Goal: Use online tool/utility: Utilize a website feature to perform a specific function

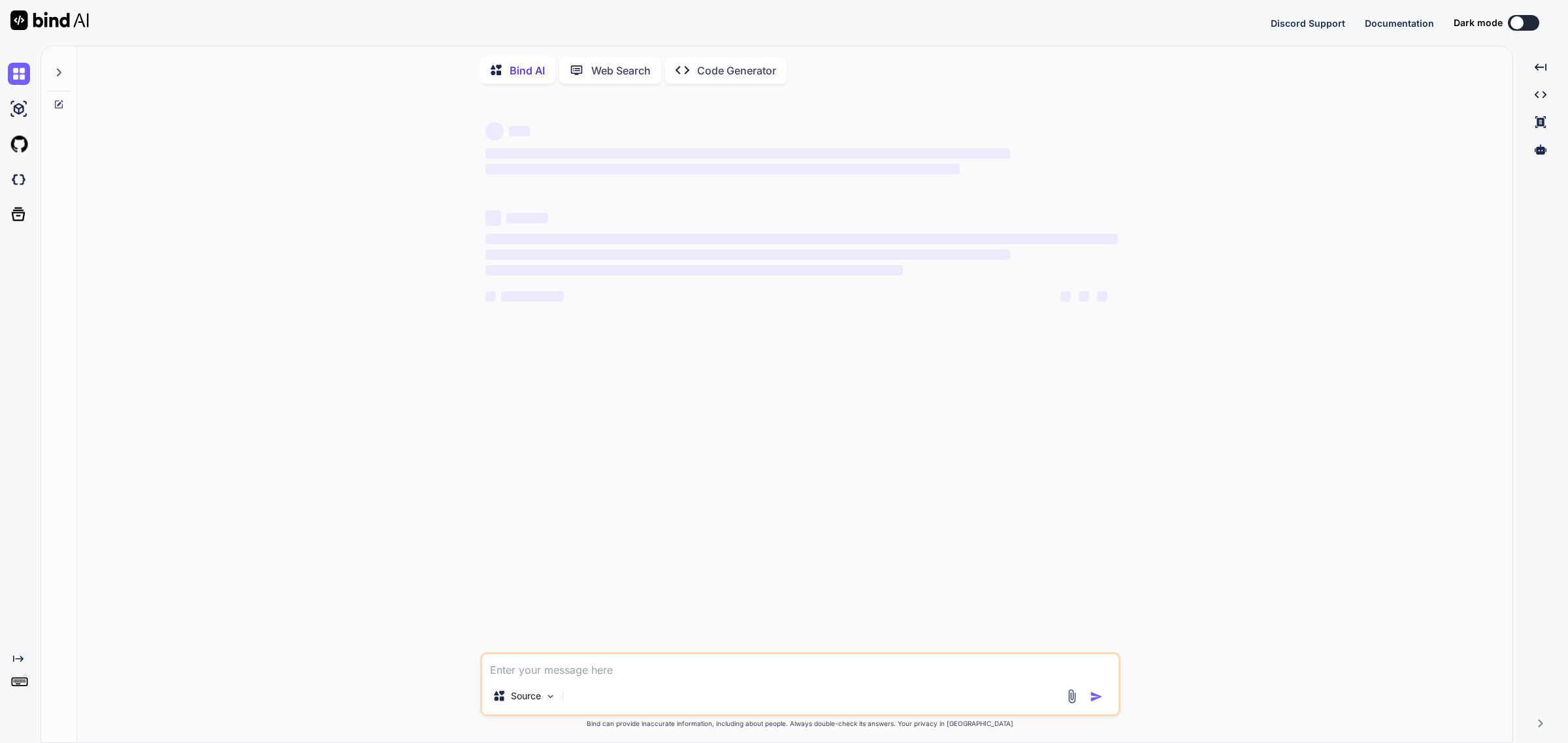
type textarea "x"
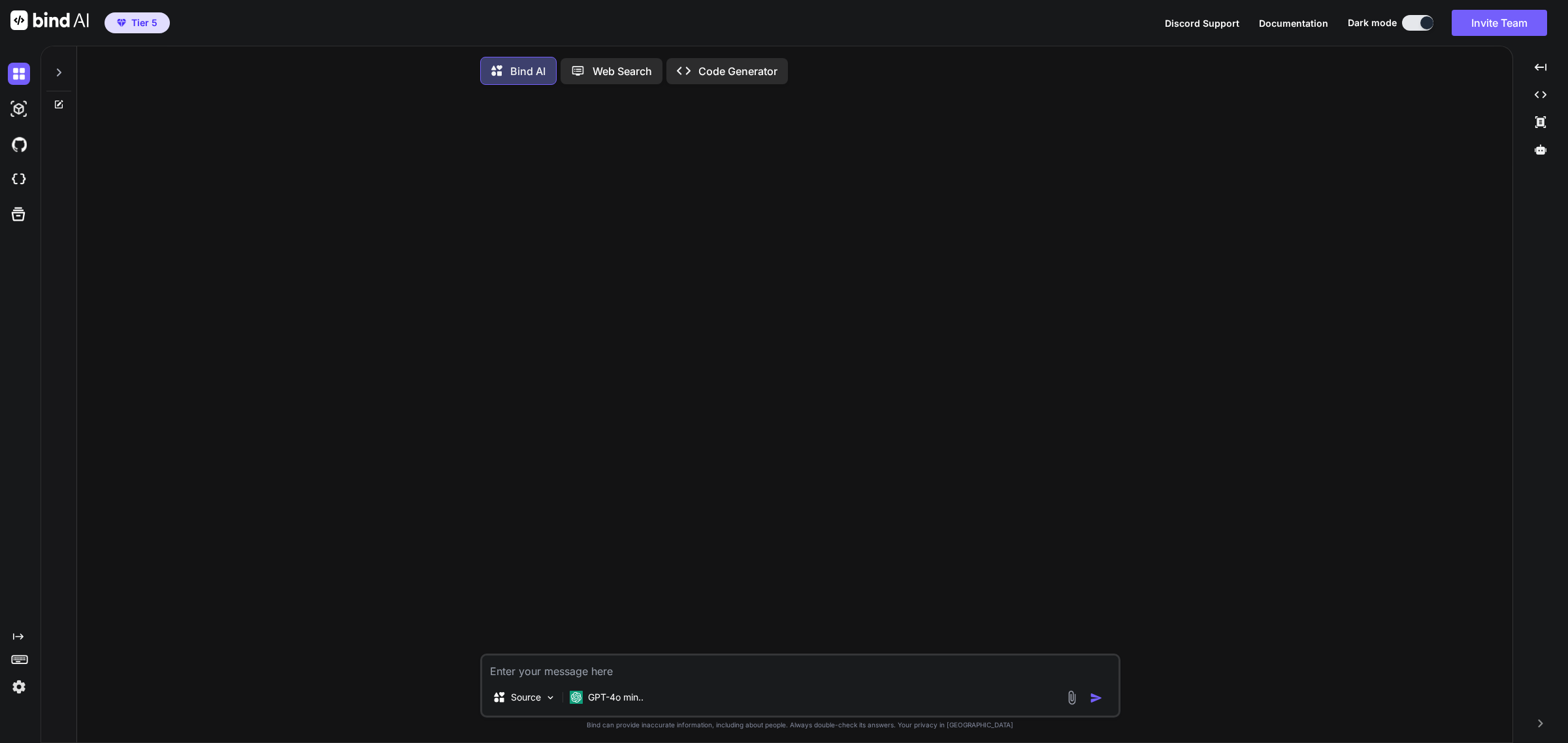
click at [61, 69] on icon at bounding box center [58, 72] width 10 height 10
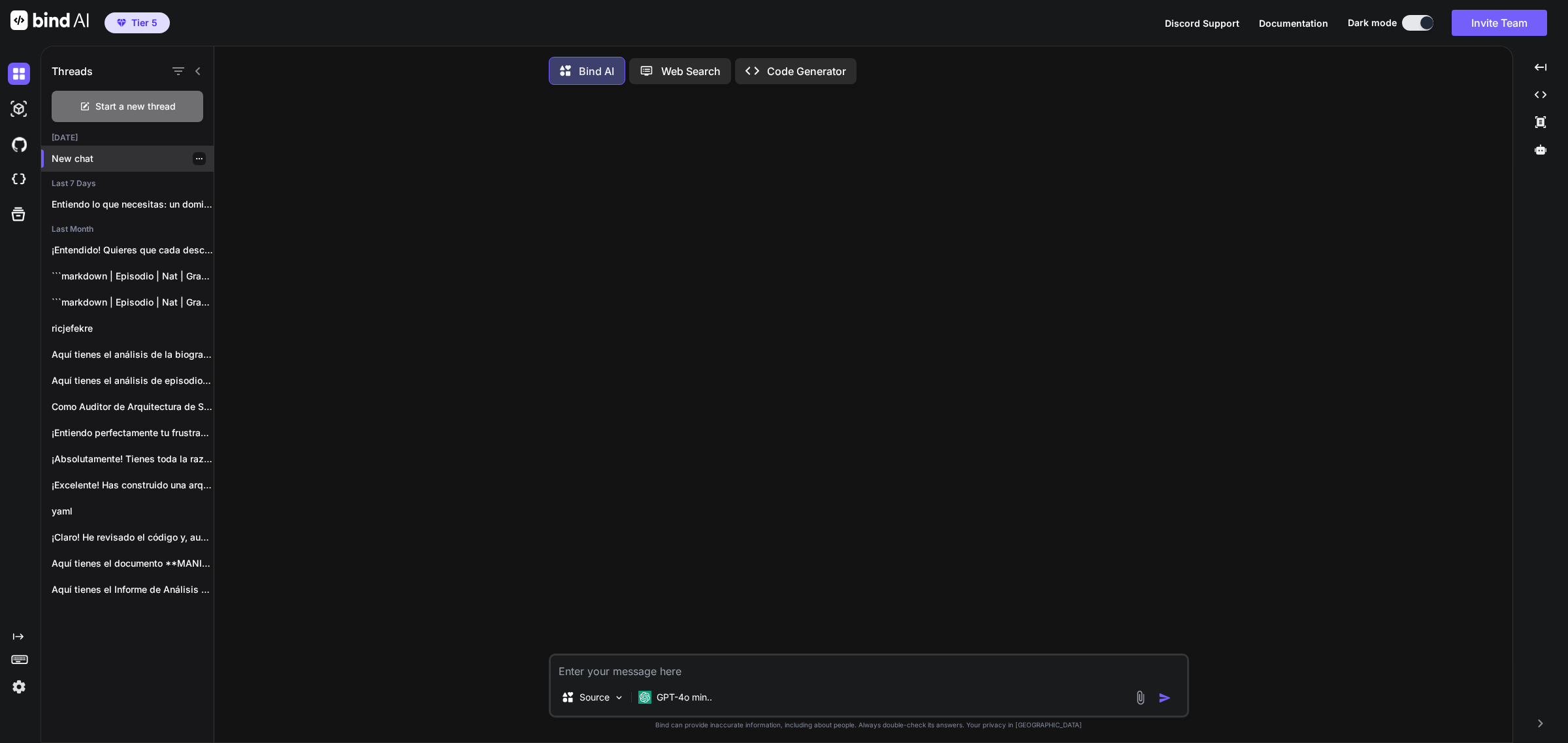
click at [121, 163] on p "New chat" at bounding box center [133, 158] width 162 height 13
click at [687, 704] on p "GPT-4o min.." at bounding box center [685, 697] width 55 height 13
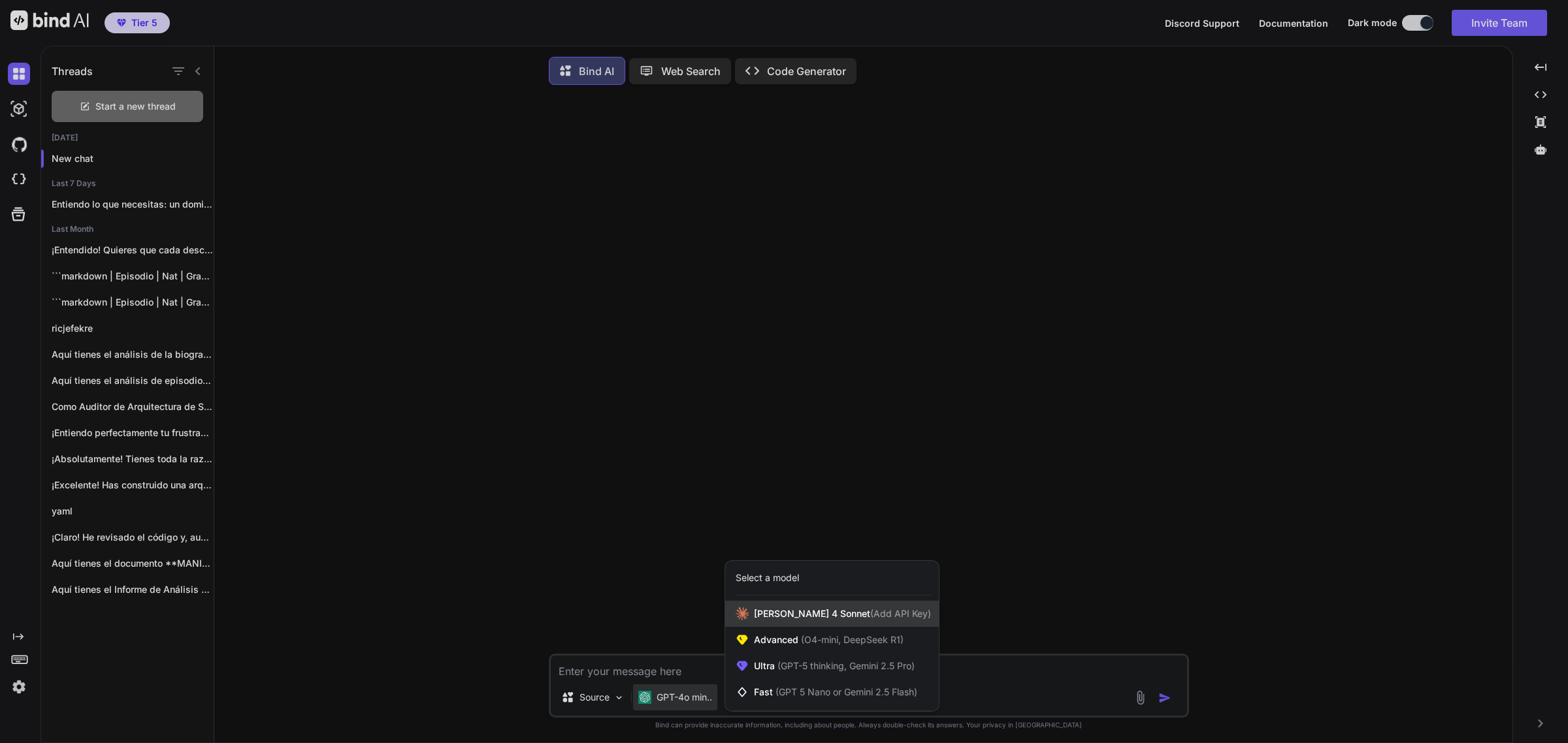
click at [807, 618] on span "[PERSON_NAME] 4 Sonnet (Add API Key)" at bounding box center [843, 613] width 177 height 13
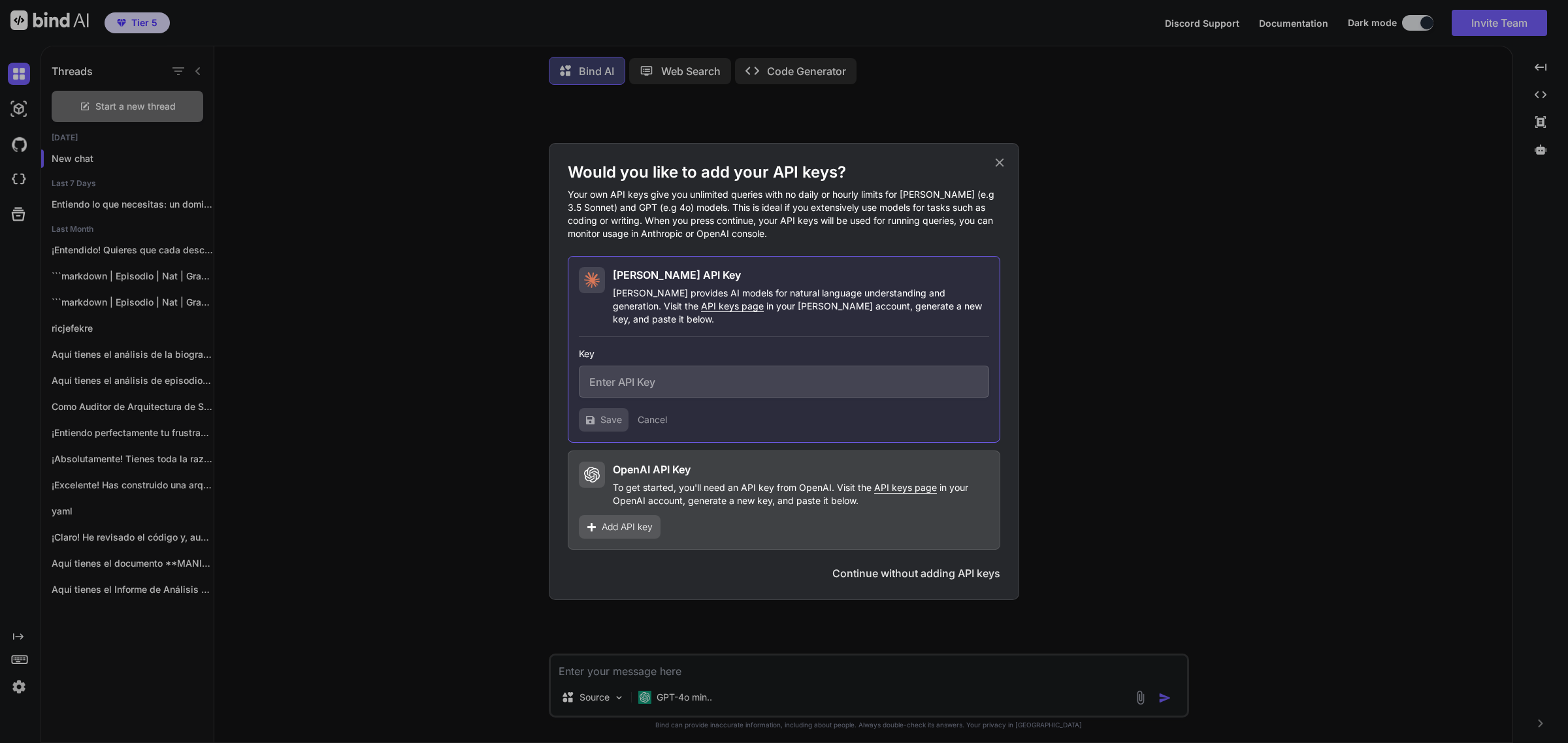
click at [1004, 167] on icon at bounding box center [999, 162] width 14 height 14
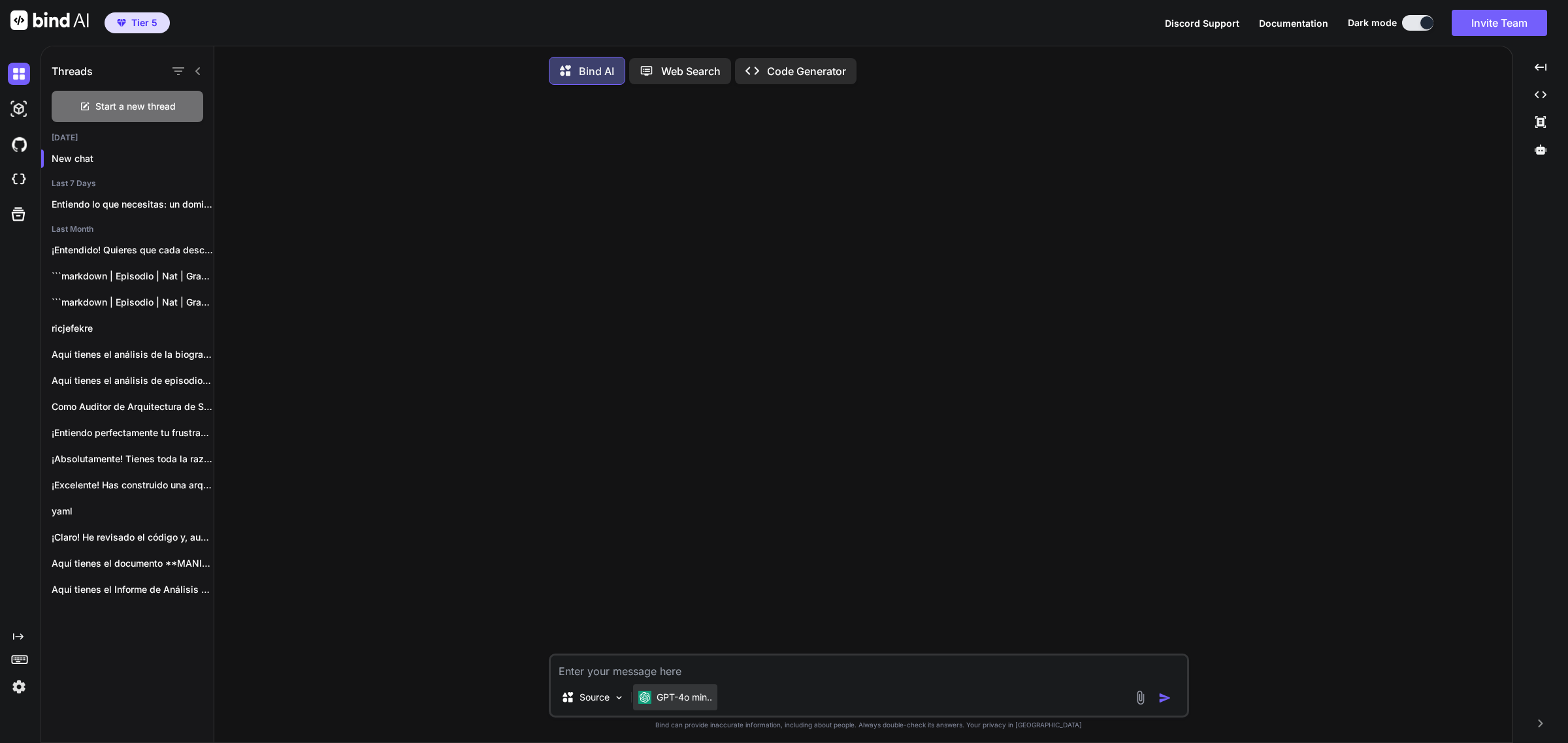
click at [683, 702] on p "GPT-4o min.." at bounding box center [685, 697] width 55 height 13
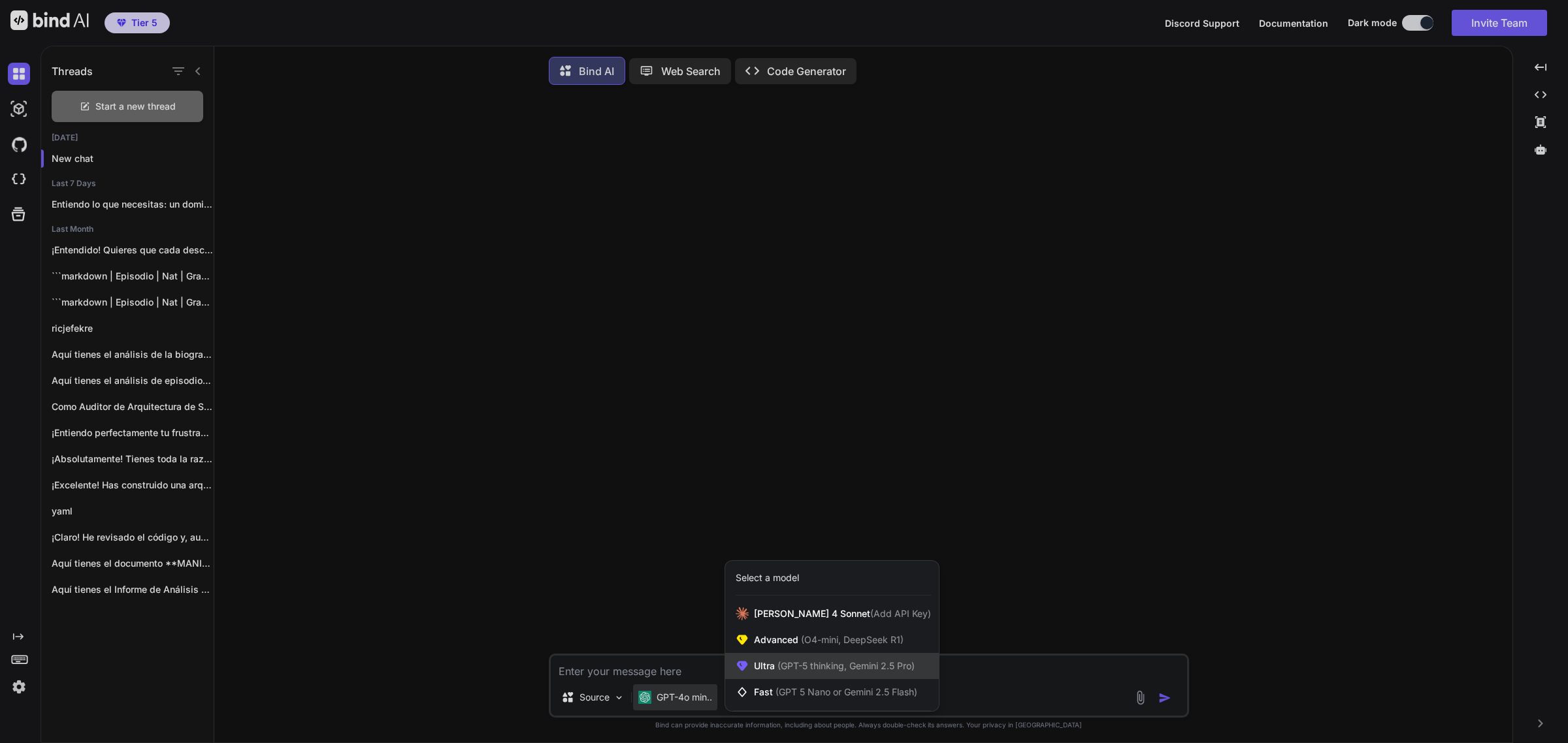
click at [863, 671] on span "(GPT-5 thinking, Gemini 2.5 Pro)" at bounding box center [845, 666] width 140 height 11
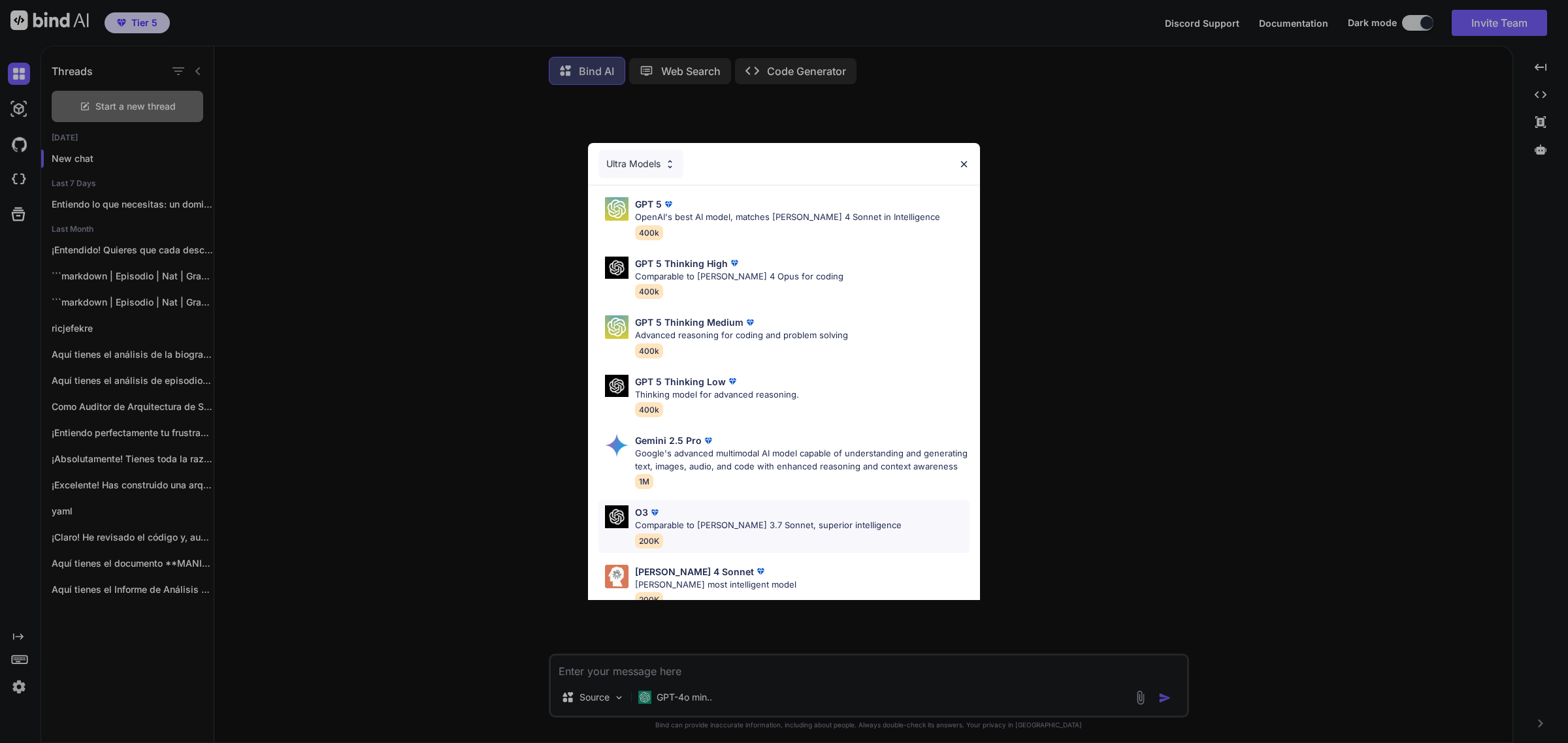
scroll to position [82, 0]
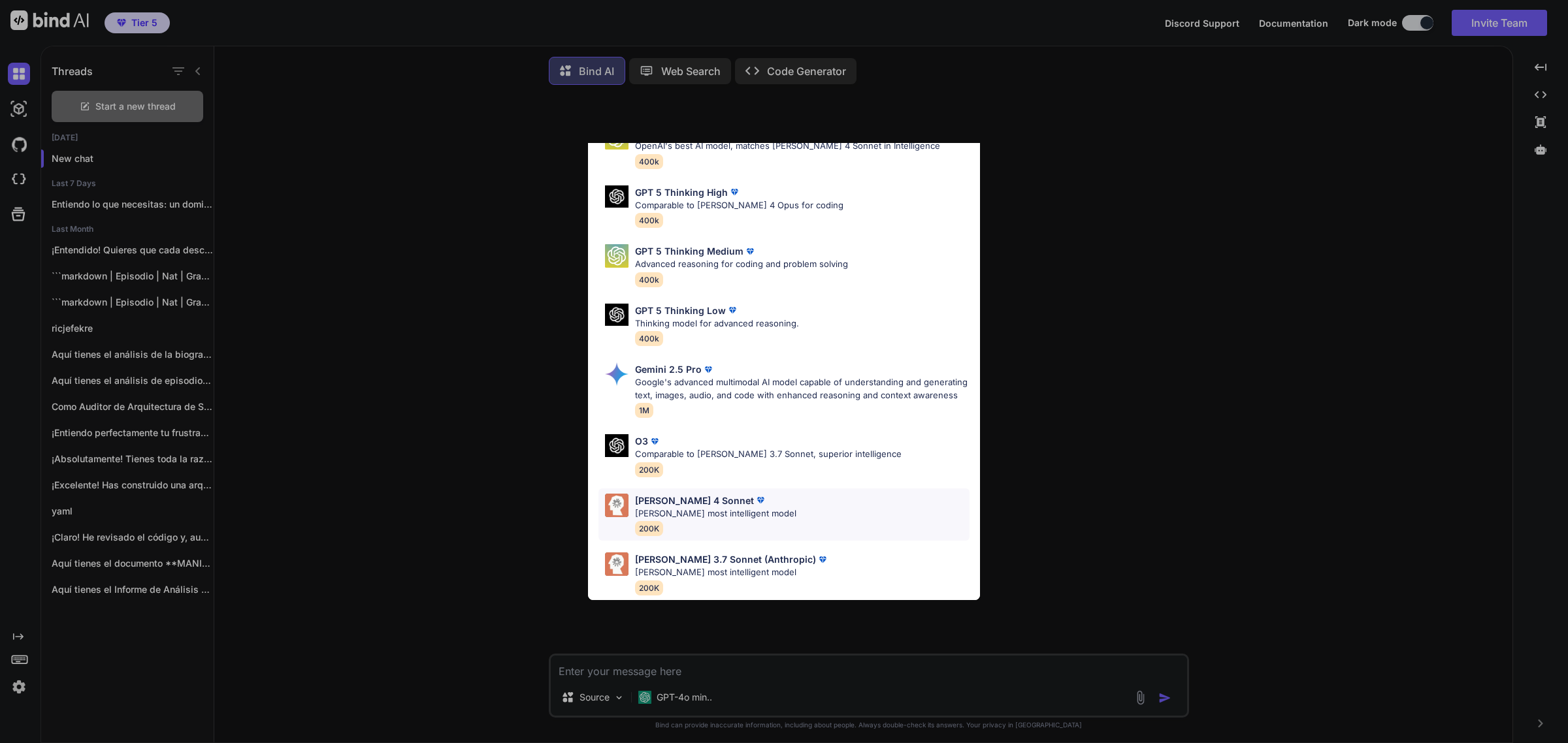
click at [785, 520] on div "[PERSON_NAME] 4 Sonnet [PERSON_NAME] most intelligent model 200K" at bounding box center [784, 514] width 371 height 53
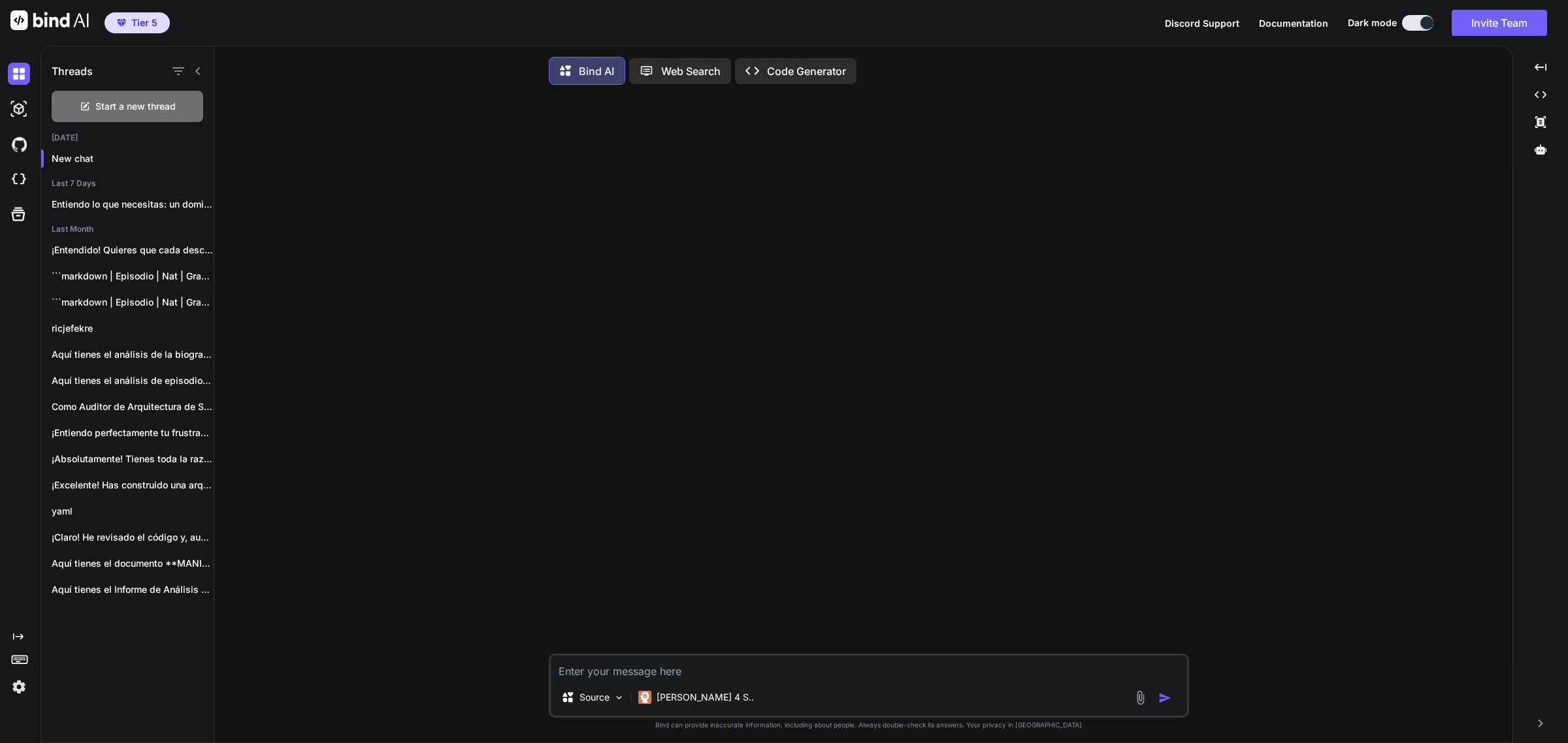
click at [686, 679] on textarea at bounding box center [869, 667] width 637 height 24
click at [647, 669] on textarea at bounding box center [869, 667] width 637 height 24
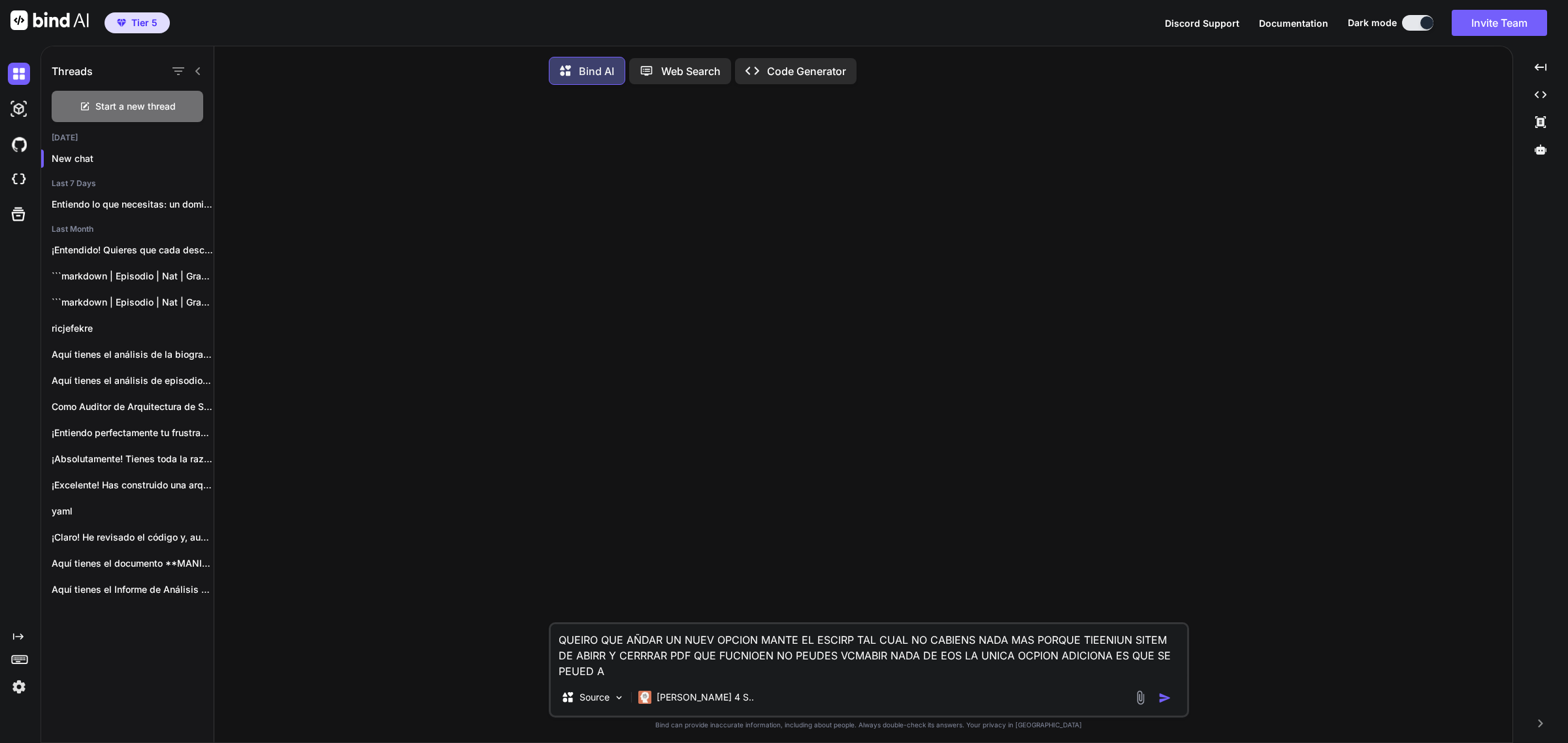
click at [643, 675] on textarea "QUEIRO QUE AÑDAR UN NUEV OPCION MANTE EL ESCIRP TAL CUAL NO CABIENS NADA MAS PO…" at bounding box center [869, 651] width 637 height 55
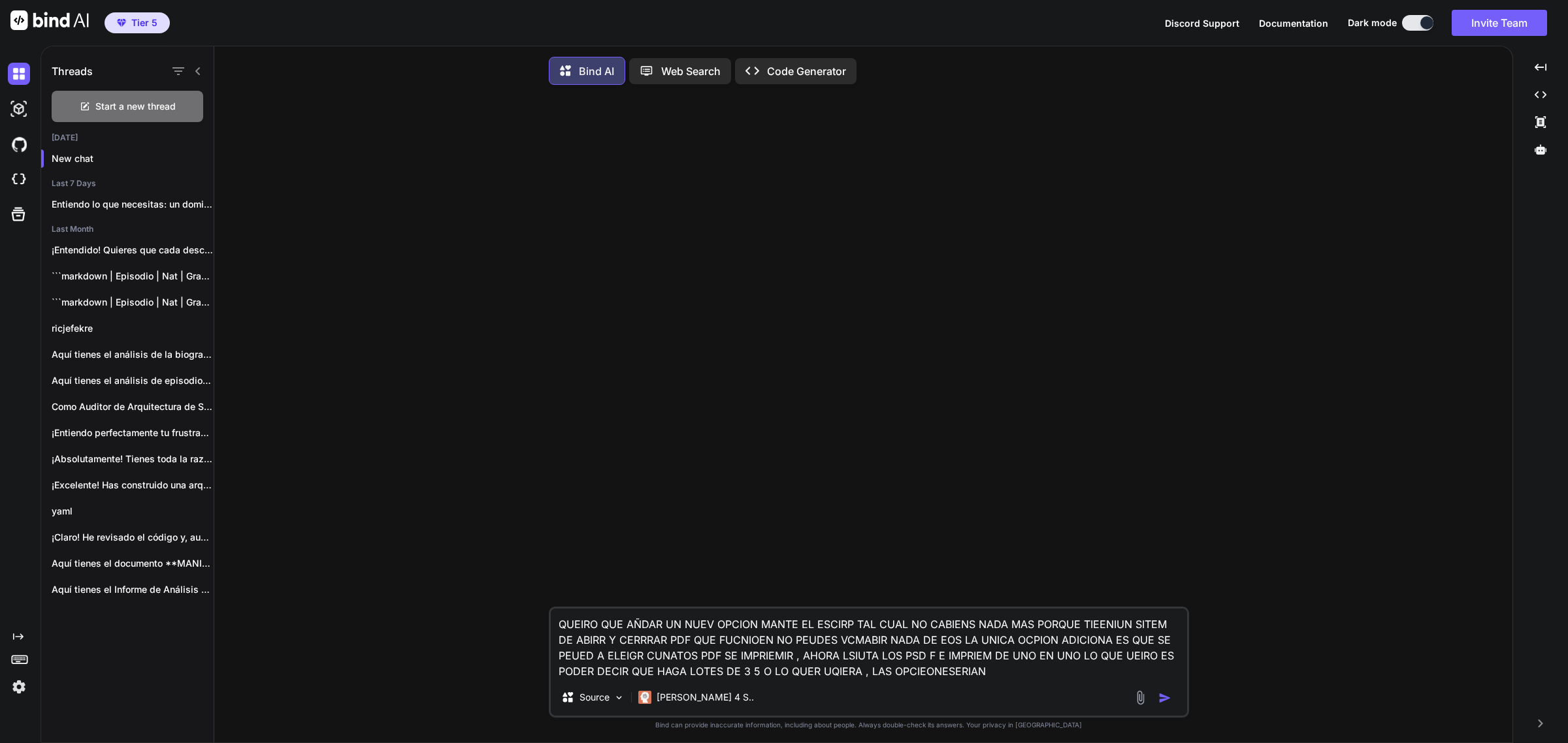
paste textarea "# === CONFIGURACIÓN === PRINTER_NAME = "HP LaserJet 600 M602 UPD PS" TIEMPO1 = …"
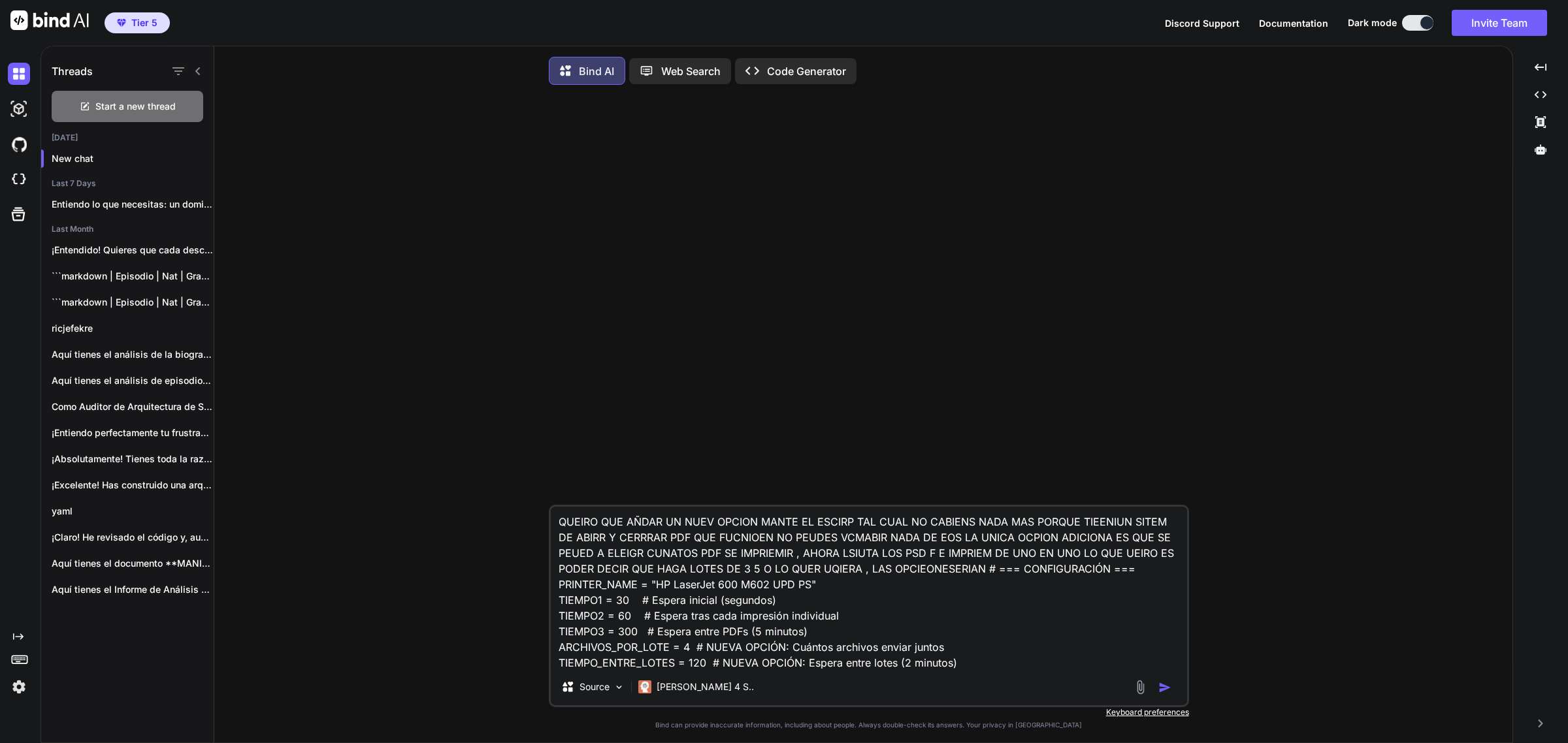
scroll to position [2, 0]
click at [1080, 666] on textarea "QUEIRO QUE AÑDAR UN NUEV OPCION MANTE EL ESCIRP TAL CUAL NO CABIENS NADA MAS PO…" at bounding box center [869, 588] width 637 height 162
paste textarea "#!/lor/ips/dol sitame2 # -*- consec: adi-6 -*- """ Elitse do eiusmodte incididu…"
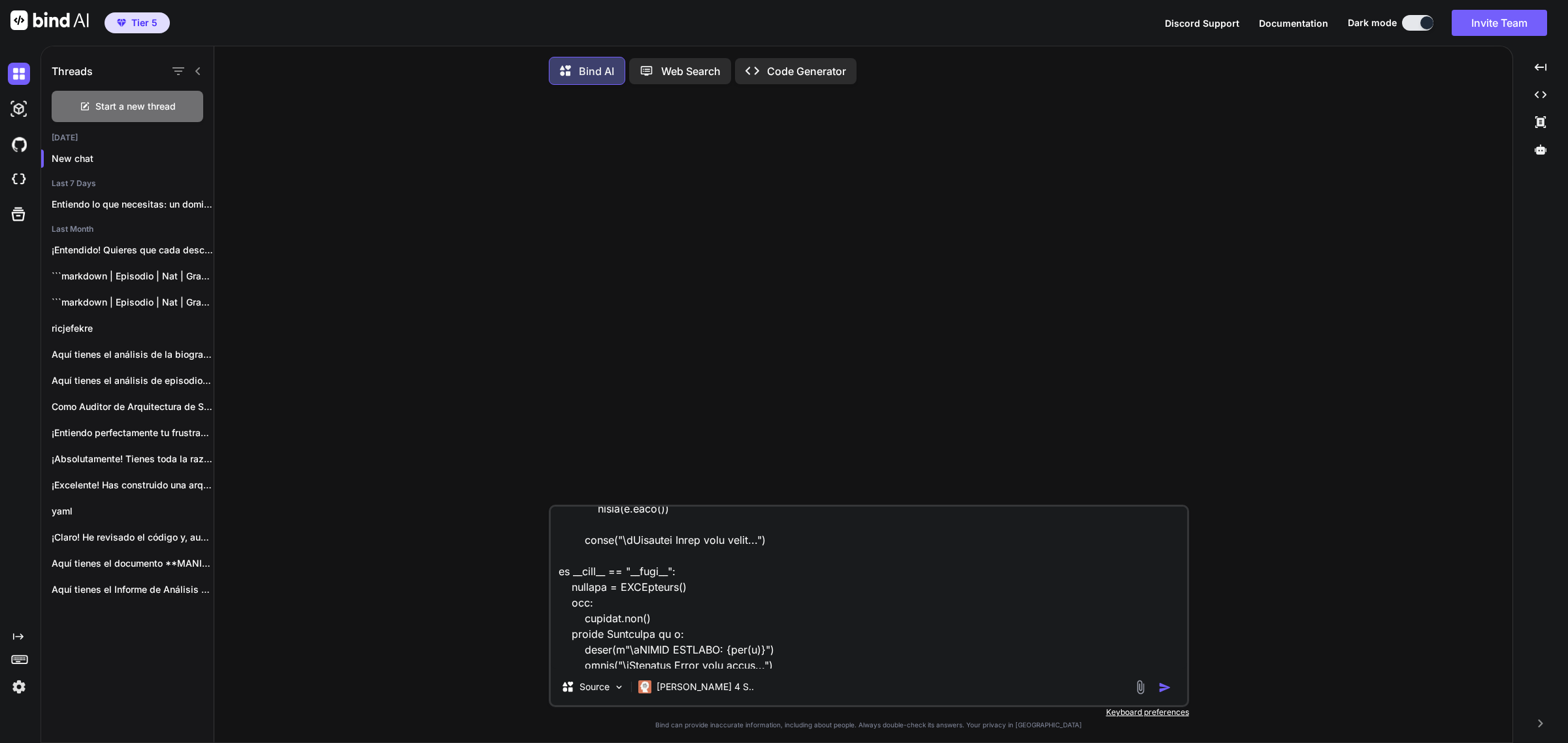
type textarea "LOREMI DOL SITAM CO ADIP ELITSE DOEIU TE INCIDI UTL ETDO MA ALIQUAE ADMI VEN QU…"
click at [1161, 691] on img "button" at bounding box center [1165, 687] width 13 height 13
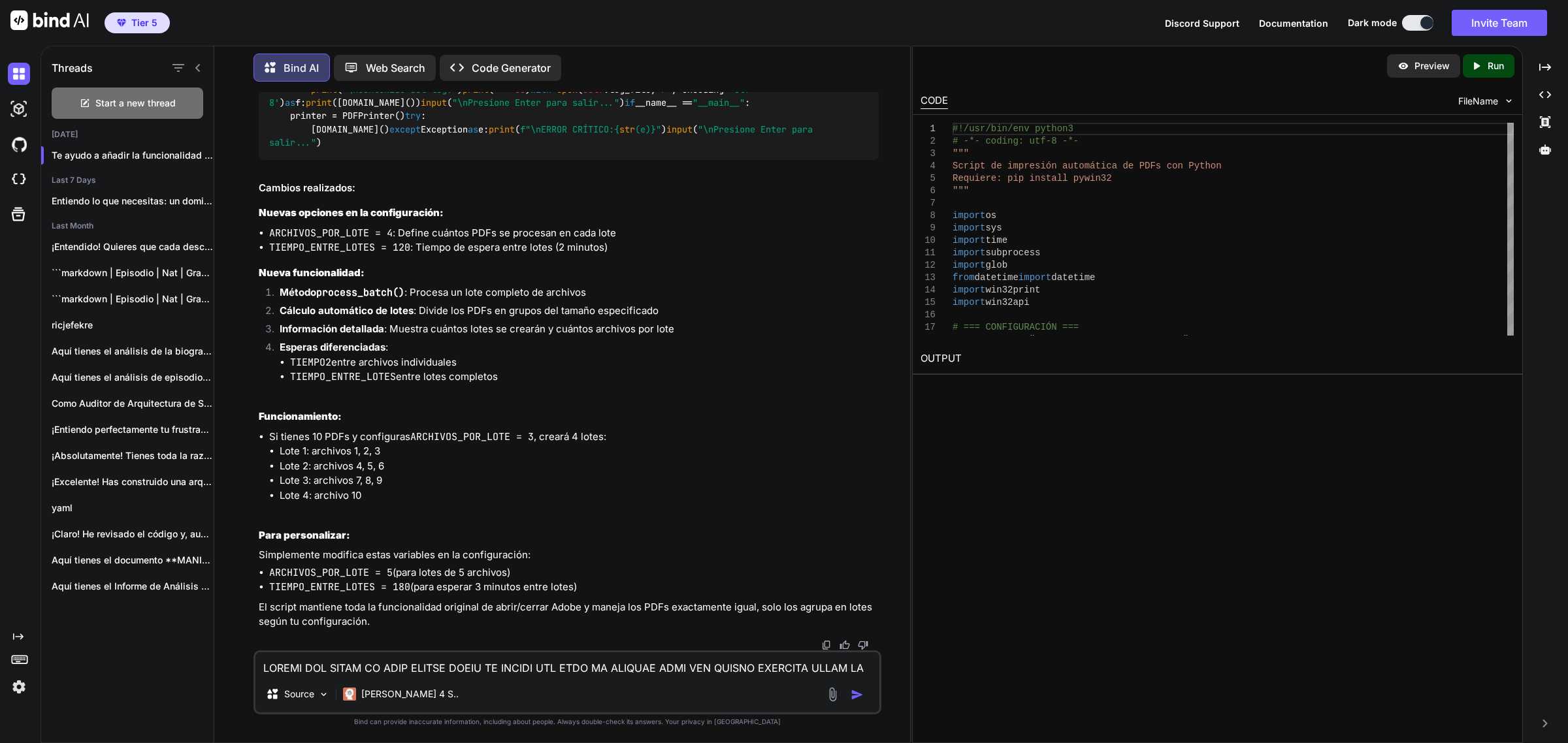
scroll to position [3856, 0]
click at [700, 668] on textarea at bounding box center [568, 664] width 624 height 24
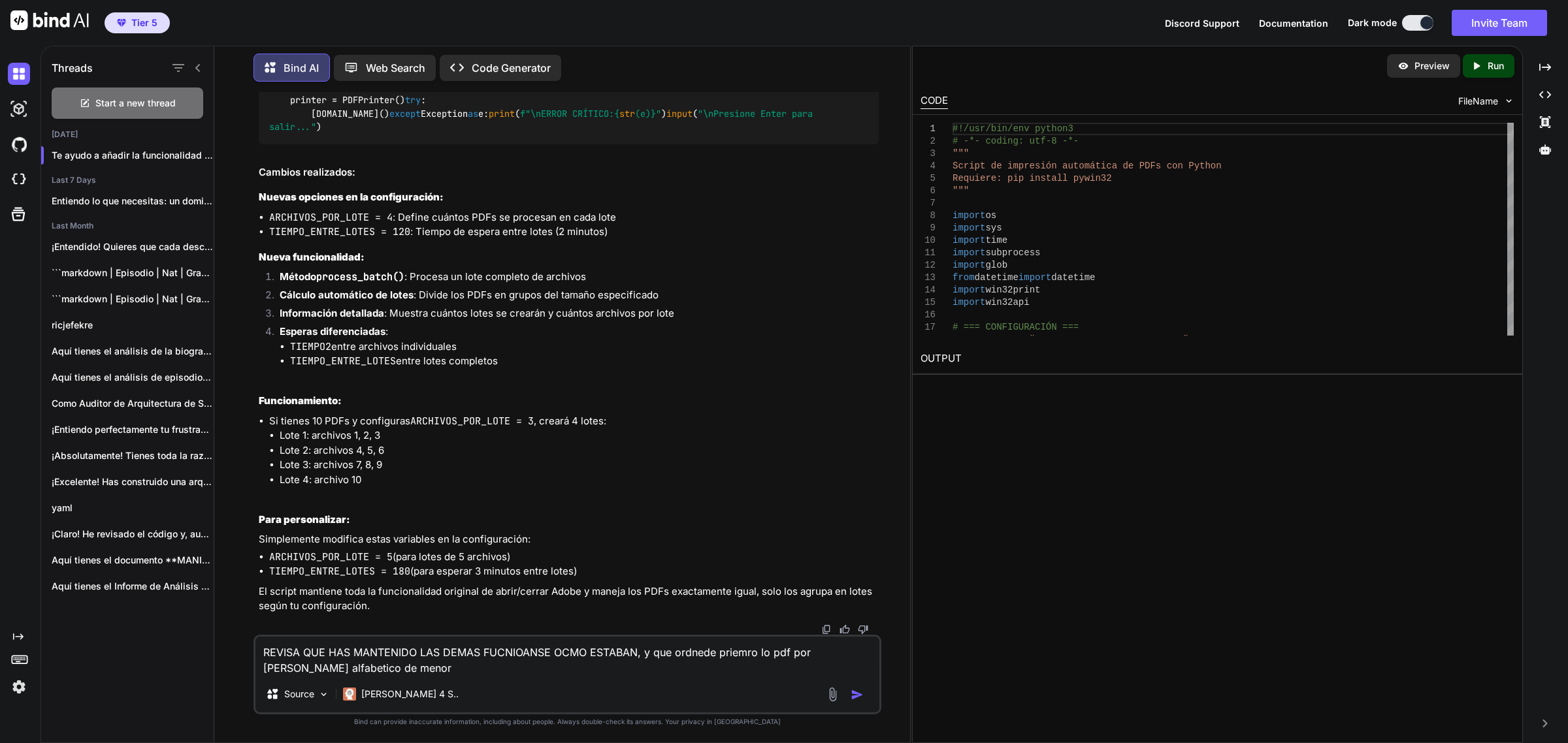
click at [376, 673] on textarea "REVISA QUE HAS MANTENIDO LAS DEMAS FUCNIOANSE OCMO ESTABAN, y que ordnede priem…" at bounding box center [568, 656] width 624 height 39
type textarea "REVISA QUE HAS MANTENIDO LAS DEMAS FUCNIOANSE OCMO ESTABAN, y que ordnede priem…"
click at [864, 691] on img "button" at bounding box center [857, 694] width 13 height 13
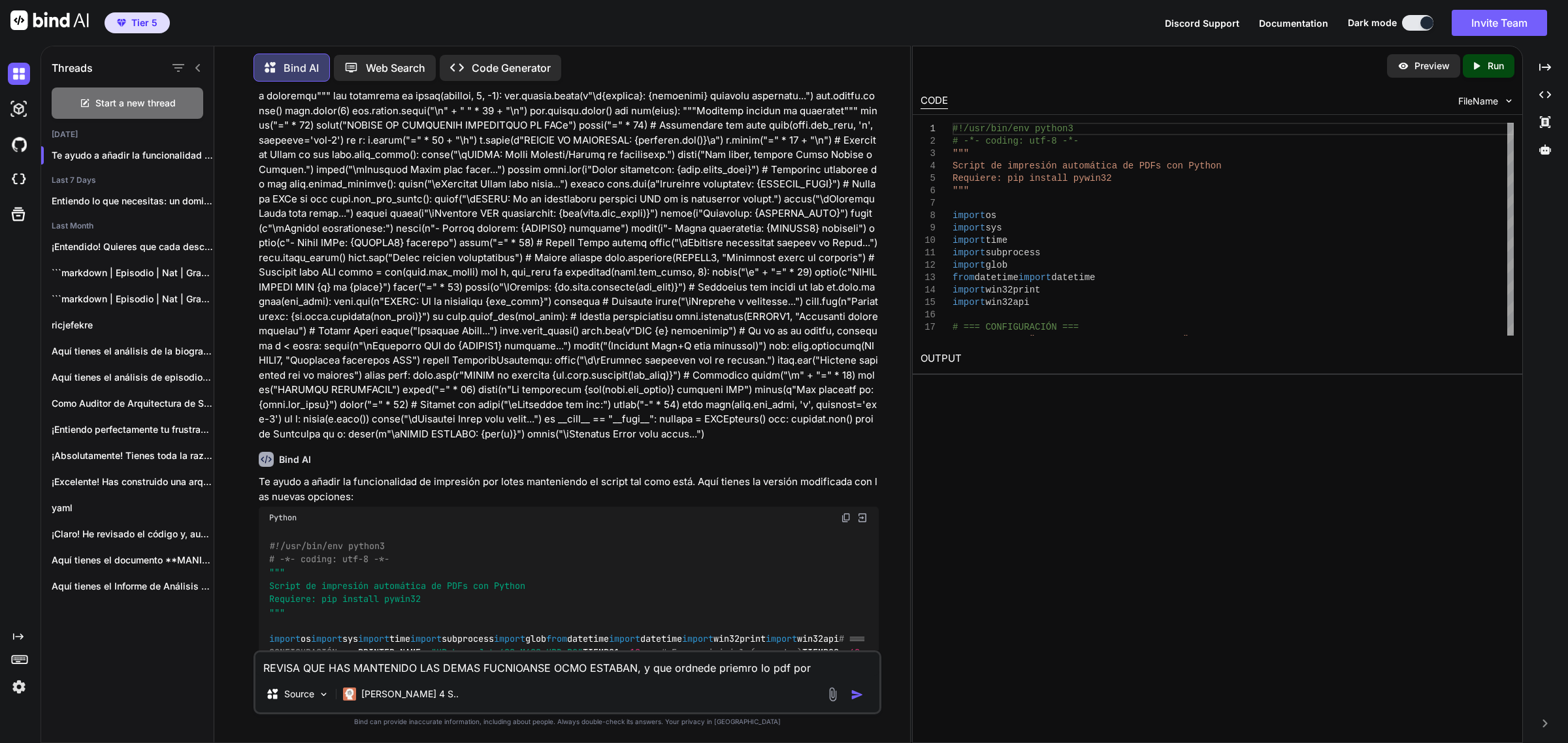
scroll to position [743, 0]
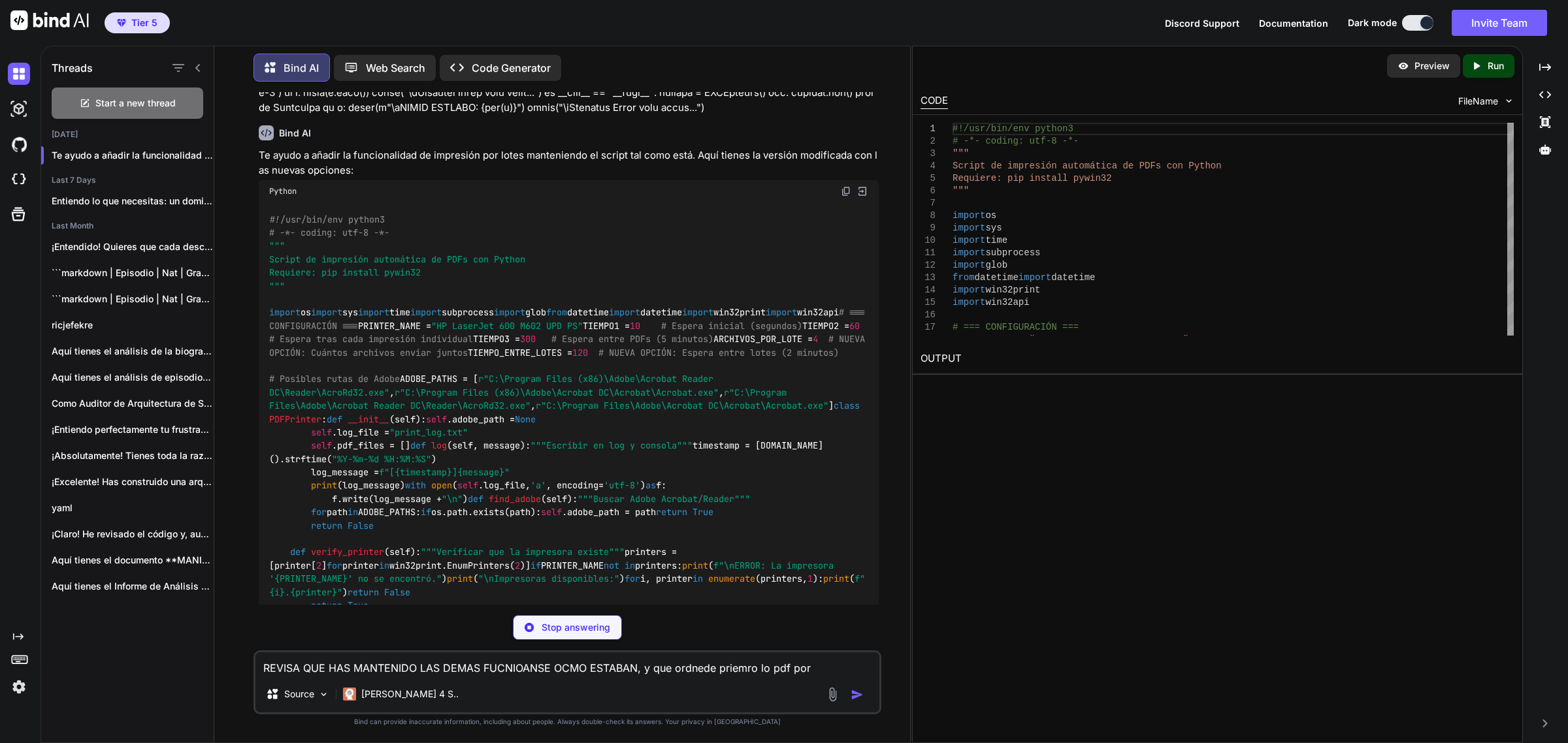
click at [843, 186] on img at bounding box center [846, 191] width 10 height 10
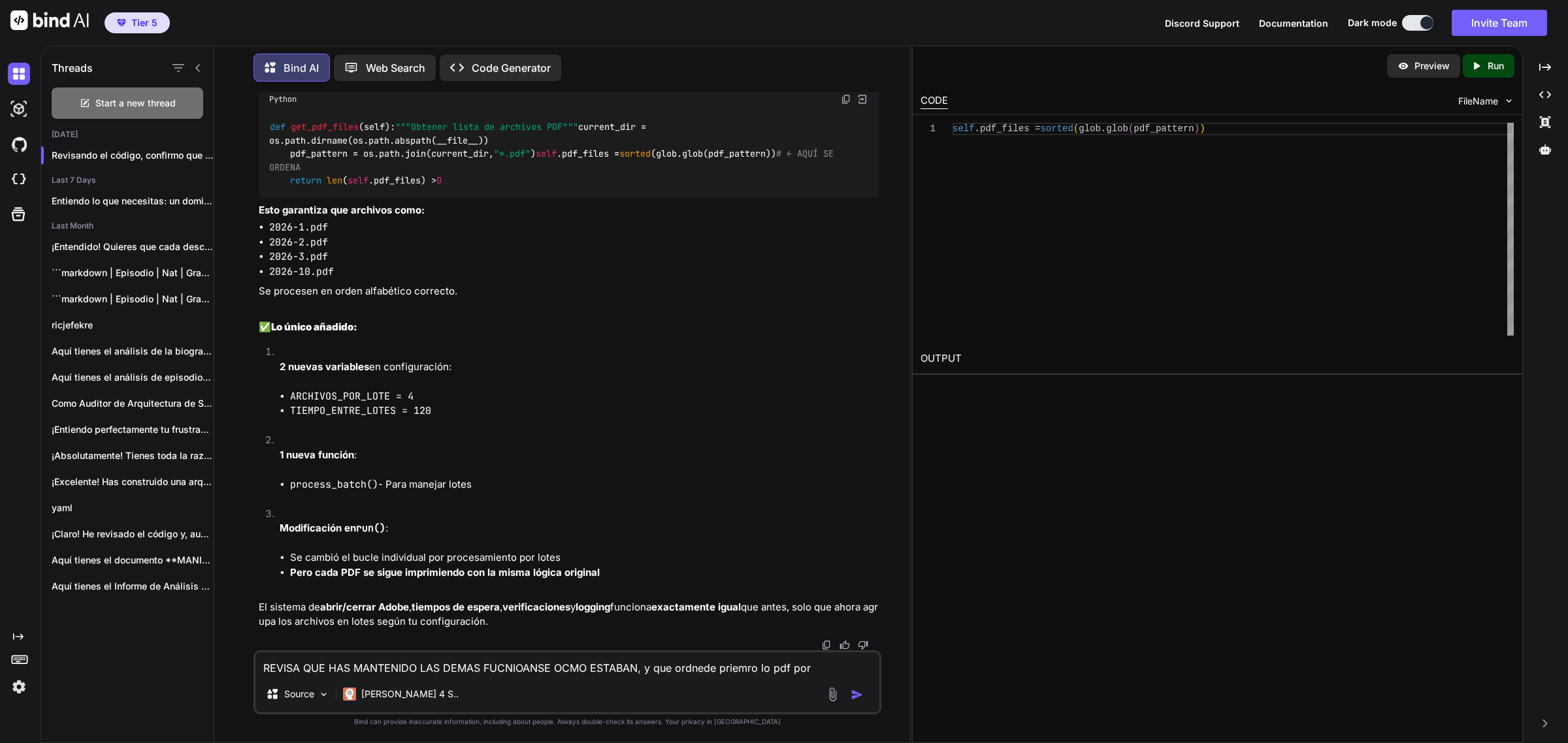
scroll to position [5340, 0]
click at [559, 663] on textarea "REVISA QUE HAS MANTENIDO LAS DEMAS FUCNIOANSE OCMO ESTABAN, y que ordnede priem…" at bounding box center [568, 664] width 624 height 24
type textarea "vamo a hacer que crea un carpeta llamada T"
click at [498, 677] on div "vamo a hacer que crea un carpeta llamada T Source [PERSON_NAME] 4 S.." at bounding box center [568, 682] width 628 height 64
click at [498, 668] on textarea "vamo a hacer que crea un carpeta llamada T" at bounding box center [568, 664] width 624 height 24
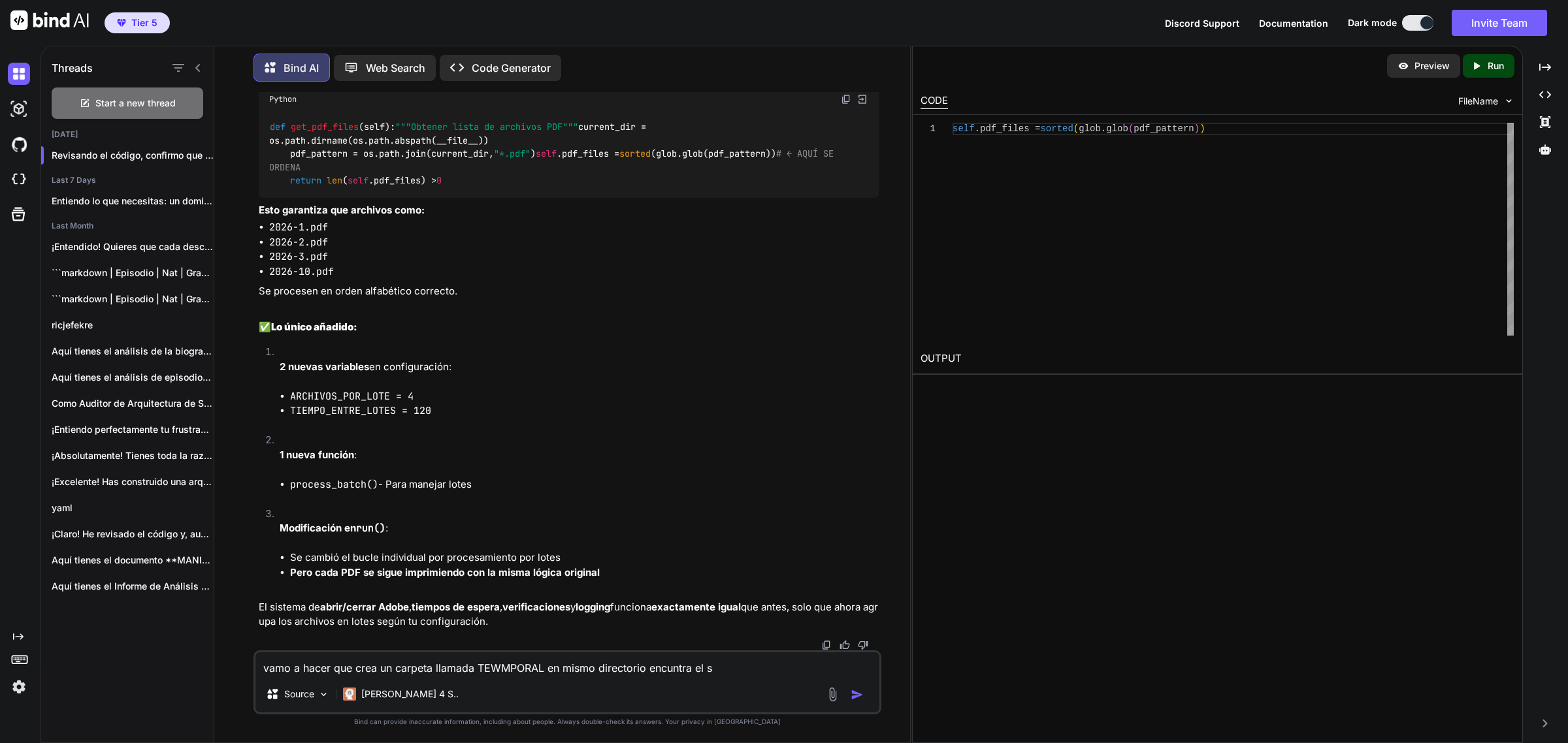
click at [732, 674] on textarea "vamo a hacer que crea un carpeta llamada TEWMPORAL en mismo directorio encuntra…" at bounding box center [568, 664] width 624 height 24
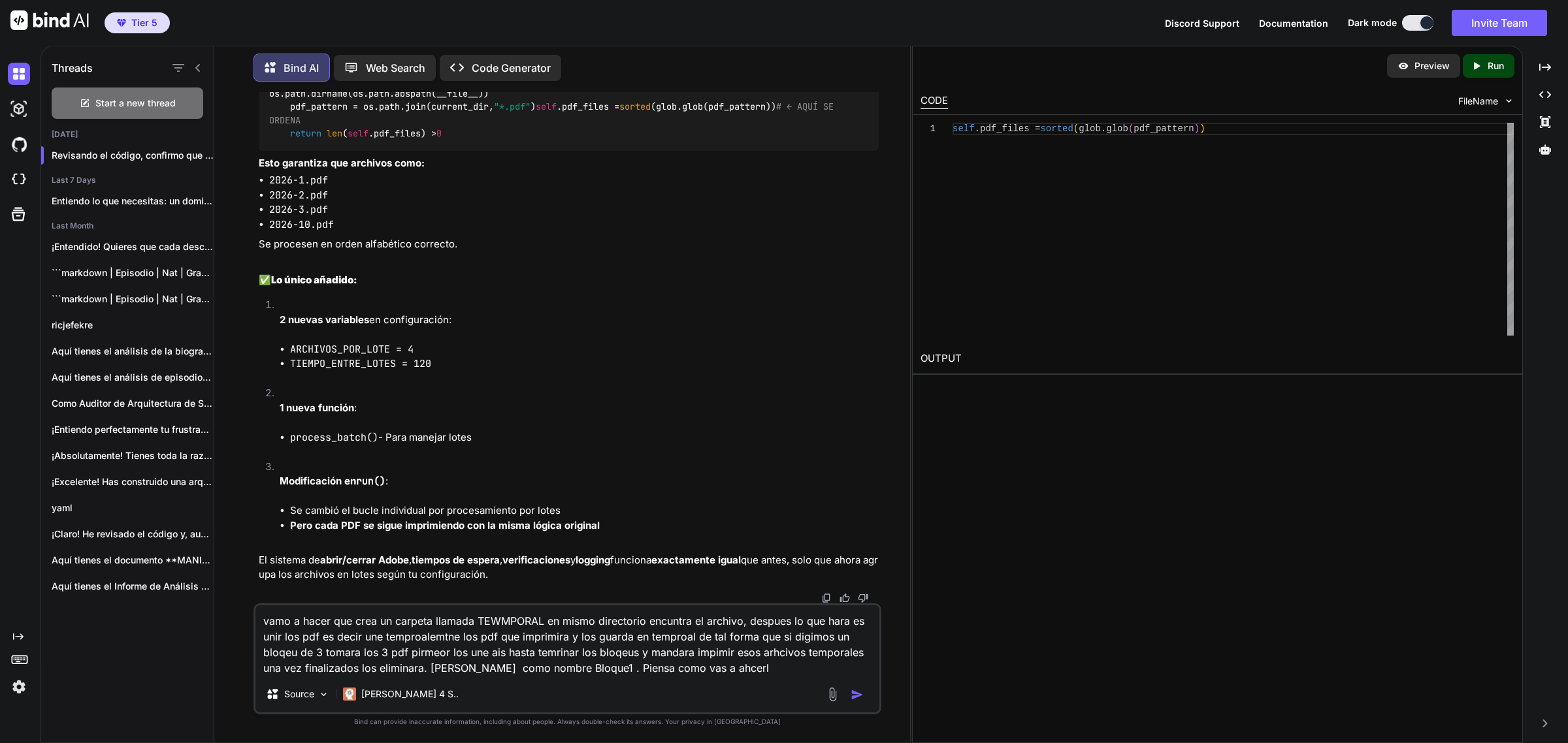
type textarea "vamo a hacer que crea un carpeta llamada TEWMPORAL en mismo directorio encuntra…"
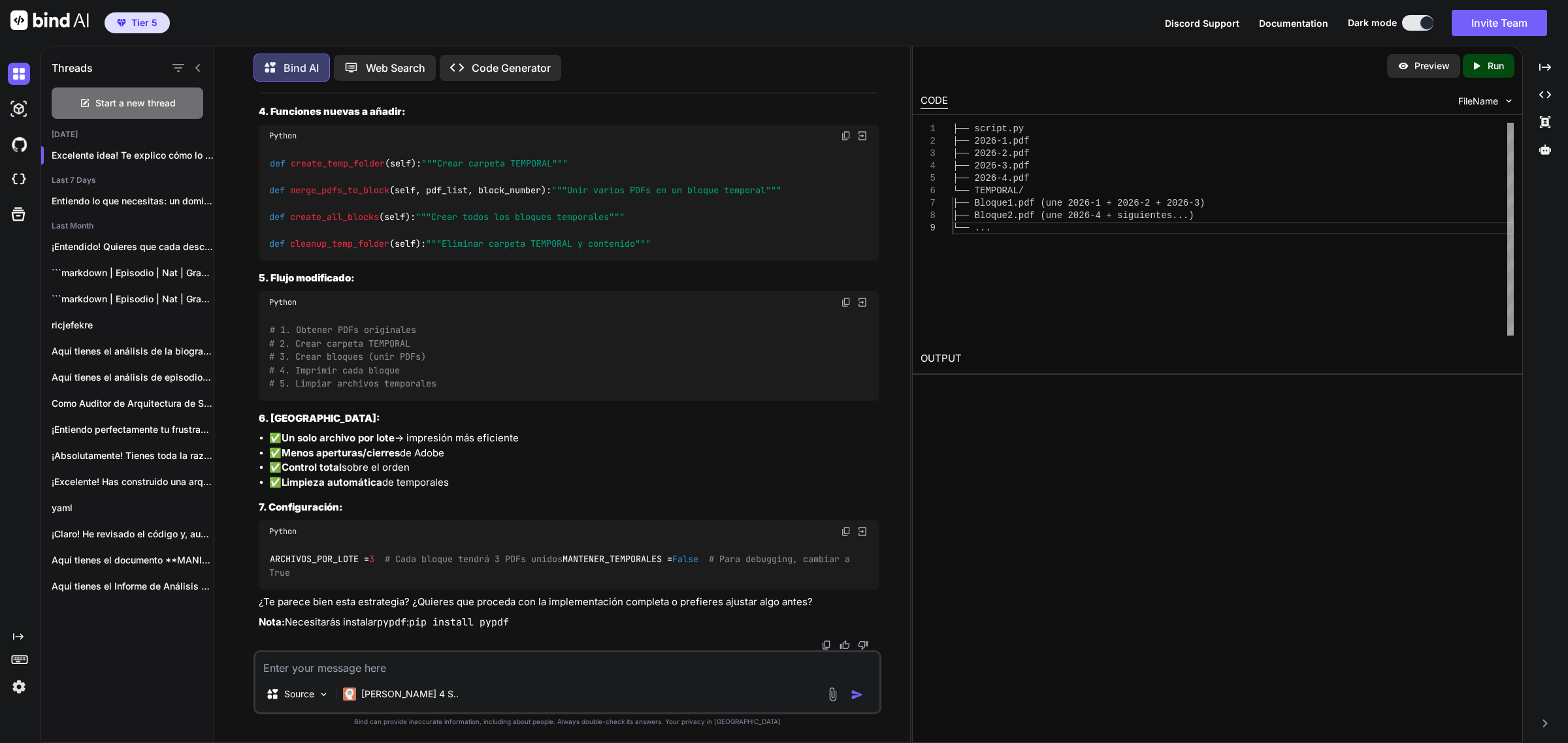
scroll to position [5904, 0]
click at [520, 661] on textarea at bounding box center [568, 664] width 624 height 24
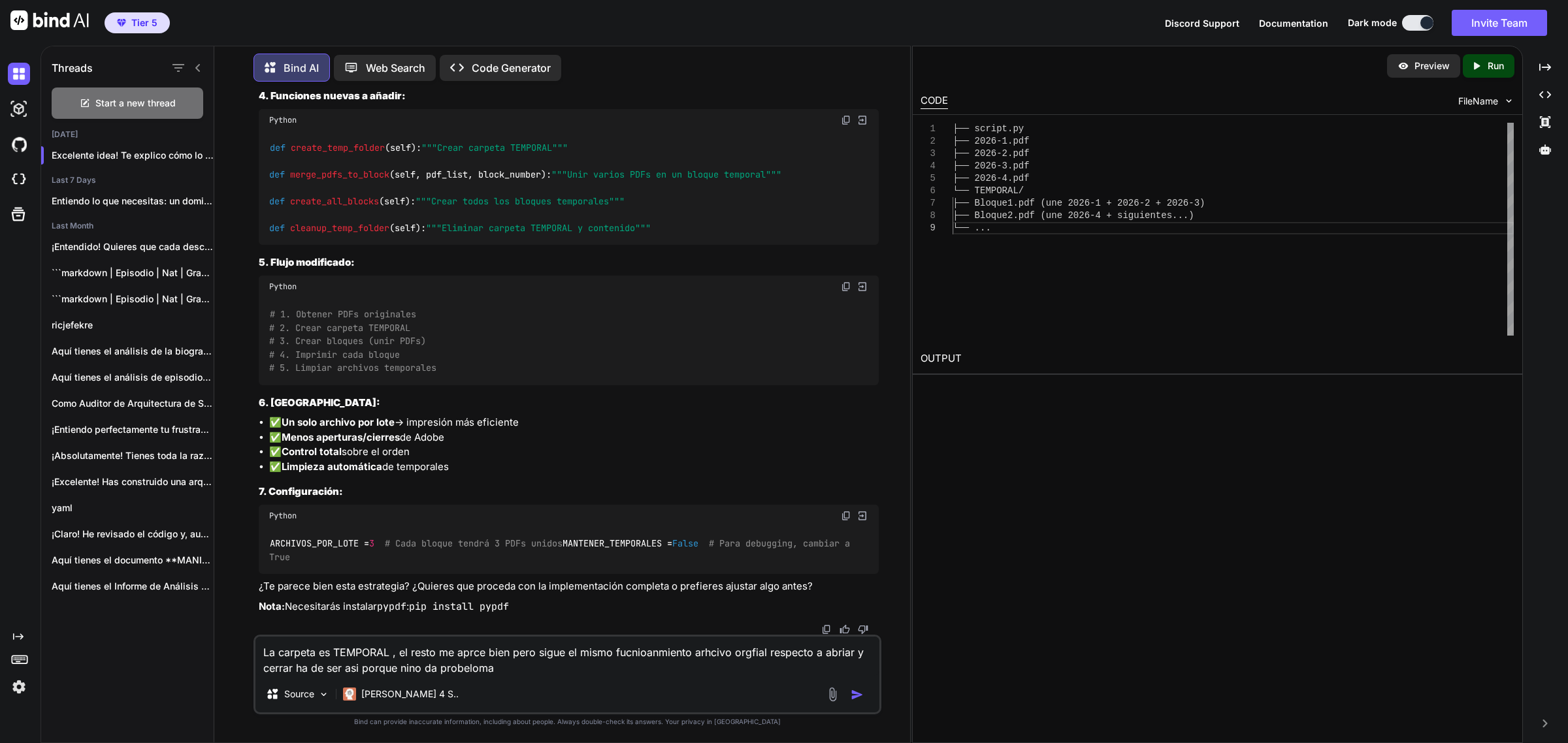
type textarea "La carpeta es TEMPORAL , el resto me aprce bien pero sigue el mismo fucnioanmie…"
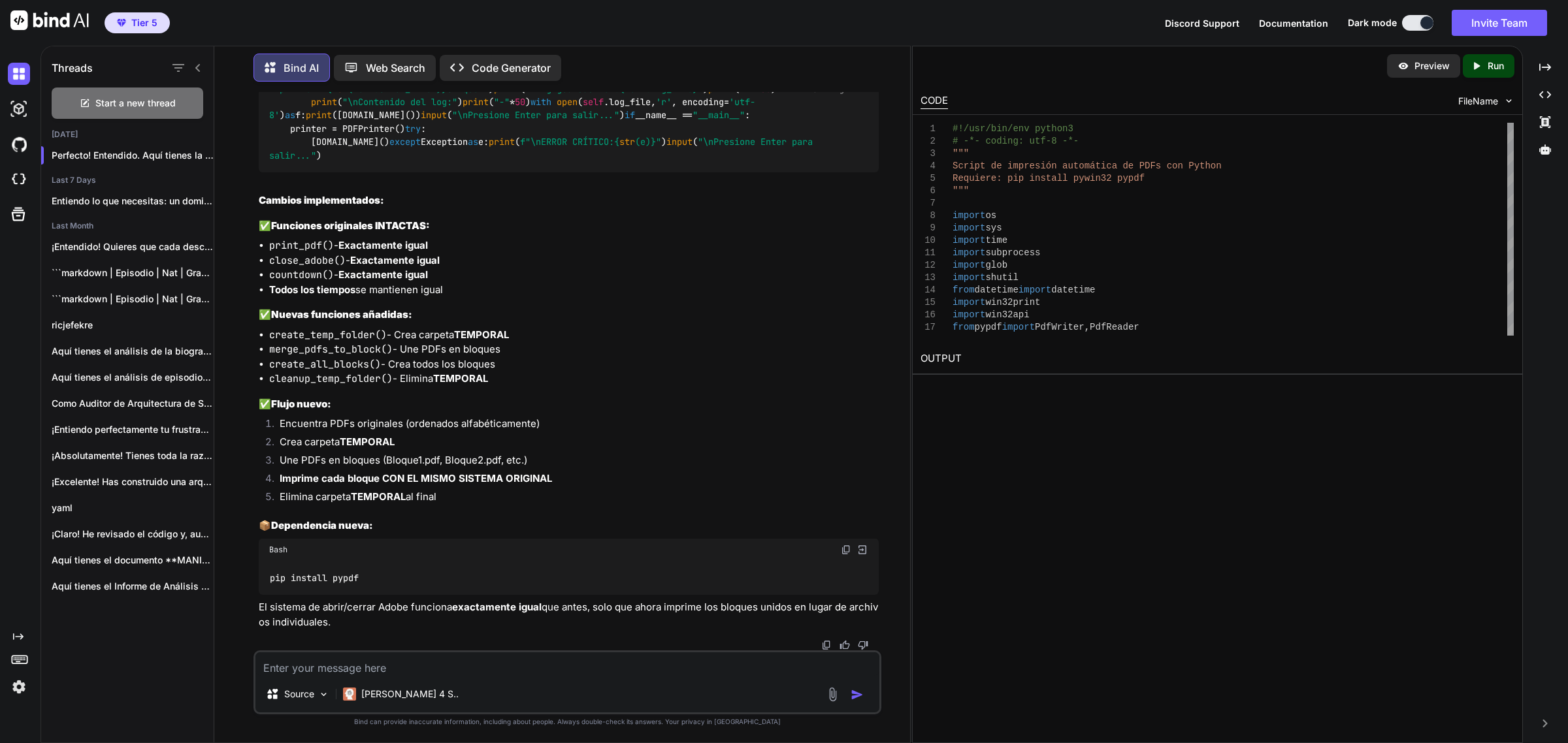
scroll to position [8619, 0]
